Goal: Information Seeking & Learning: Learn about a topic

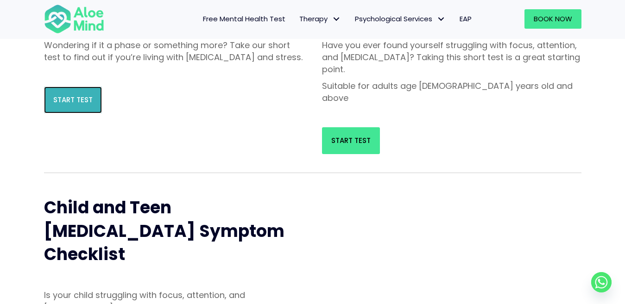
click at [63, 106] on link "Start Test" at bounding box center [73, 100] width 58 height 27
